Goal: Consume media (video, audio)

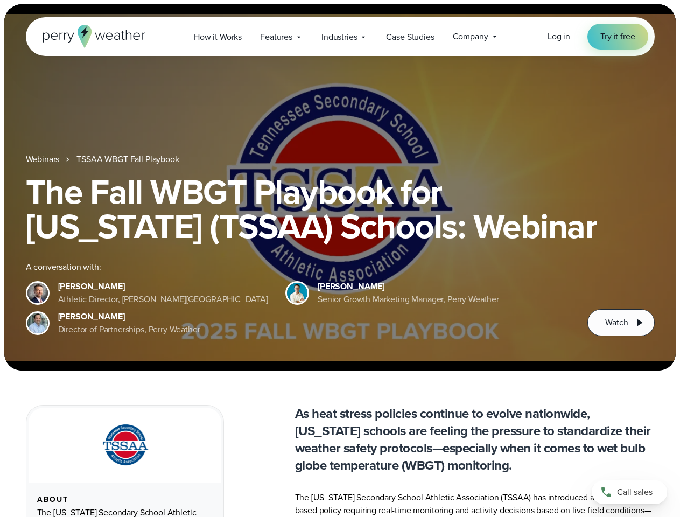
click at [339, 258] on div "The Fall WBGT Playbook for [US_STATE] (TSSAA) Schools: Webinar A conversation w…" at bounding box center [340, 254] width 628 height 161
click at [339, 37] on span "Industries" at bounding box center [339, 37] width 36 height 13
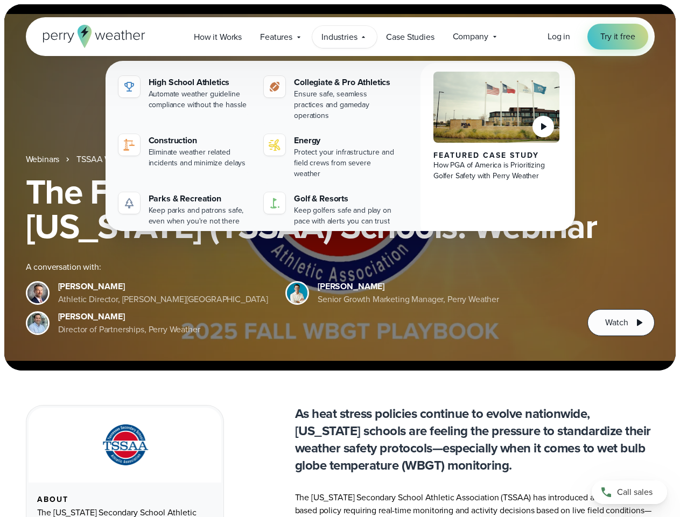
click at [339, 187] on h1 "The Fall WBGT Playbook for [US_STATE] (TSSAA) Schools: Webinar" at bounding box center [340, 208] width 628 height 69
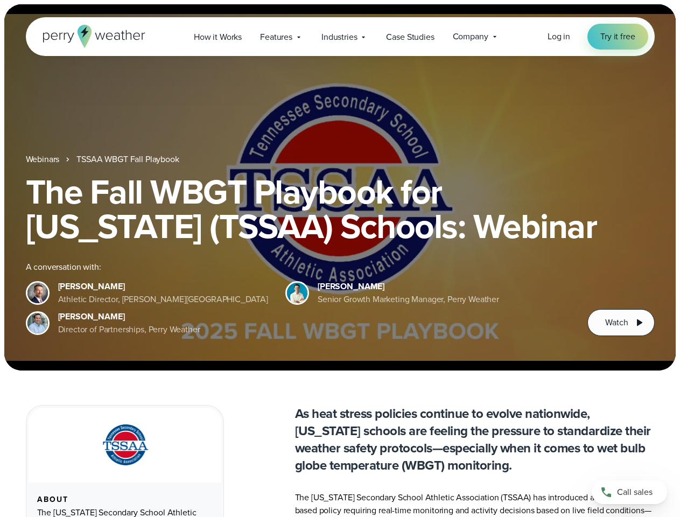
click at [129, 159] on link "TSSAA WBGT Fall Playbook" at bounding box center [127, 159] width 102 height 13
click at [620, 322] on span "Watch" at bounding box center [616, 322] width 23 height 13
